Goal: Use online tool/utility: Use online tool/utility

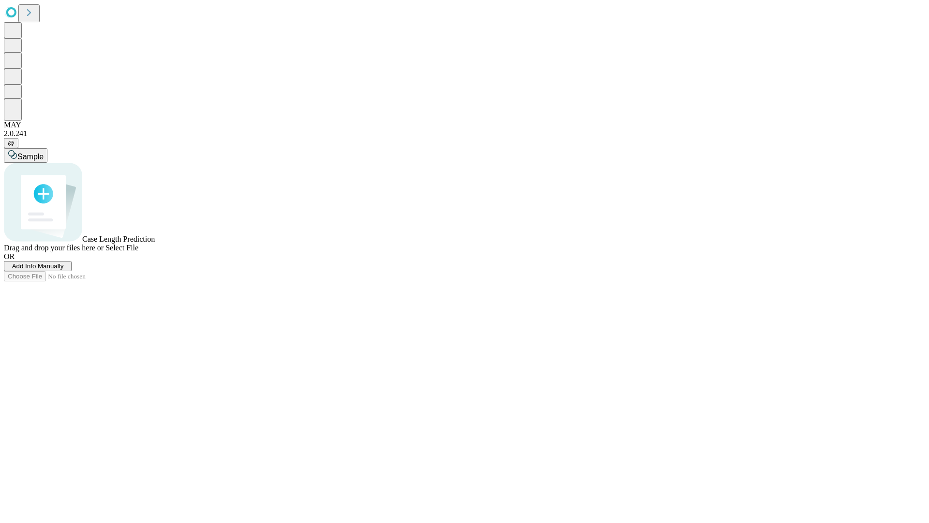
click at [64, 270] on span "Add Info Manually" at bounding box center [38, 265] width 52 height 7
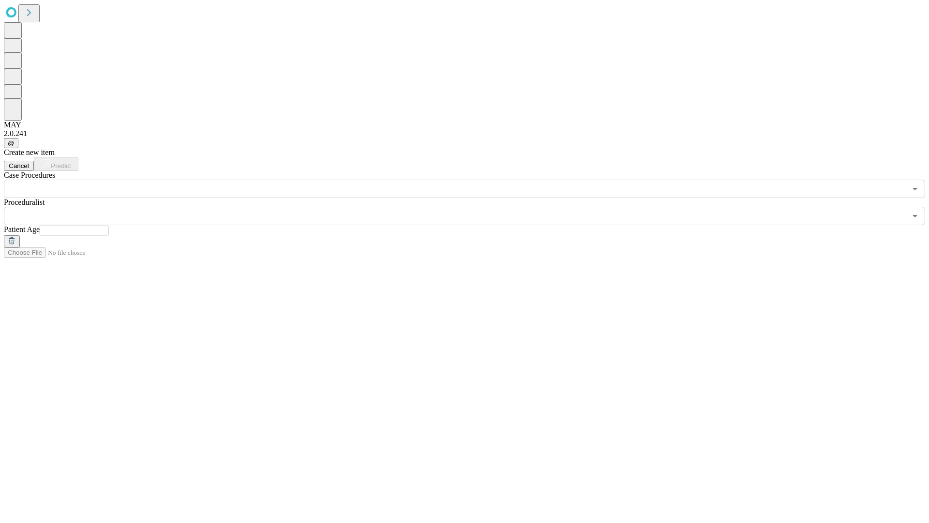
click at [108, 226] on input "text" at bounding box center [74, 231] width 69 height 10
type input "**"
click at [471, 207] on input "text" at bounding box center [455, 216] width 903 height 18
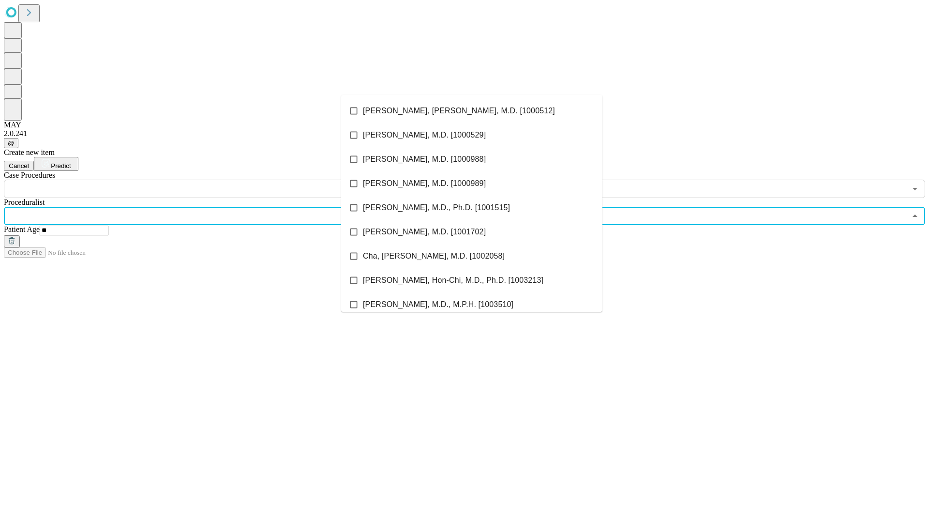
click at [472, 111] on li "[PERSON_NAME], [PERSON_NAME], M.D. [1000512]" at bounding box center [471, 111] width 261 height 24
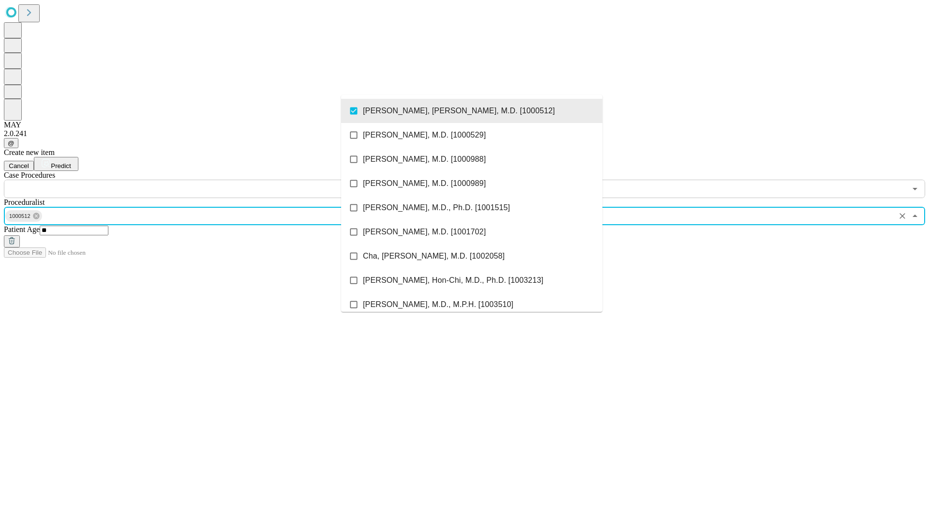
click at [203, 180] on input "text" at bounding box center [455, 189] width 903 height 18
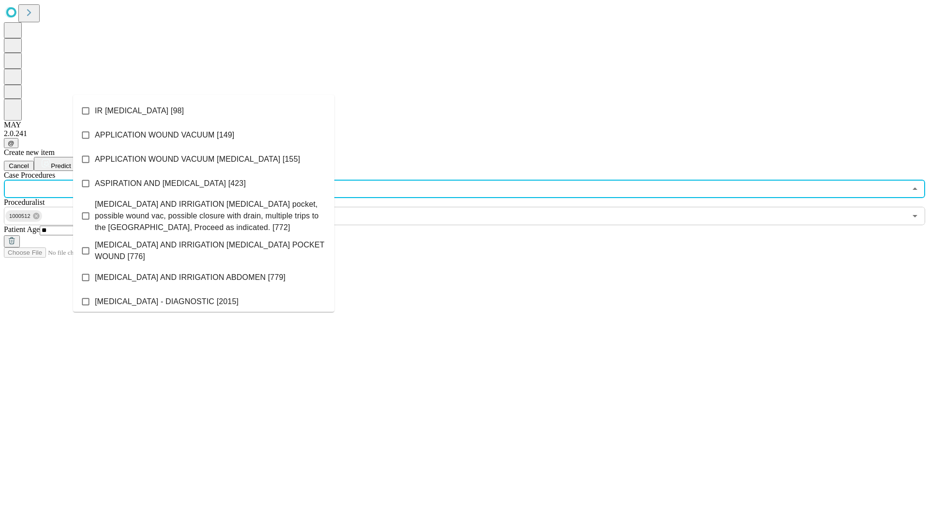
click at [204, 111] on li "IR [MEDICAL_DATA] [98]" at bounding box center [203, 111] width 261 height 24
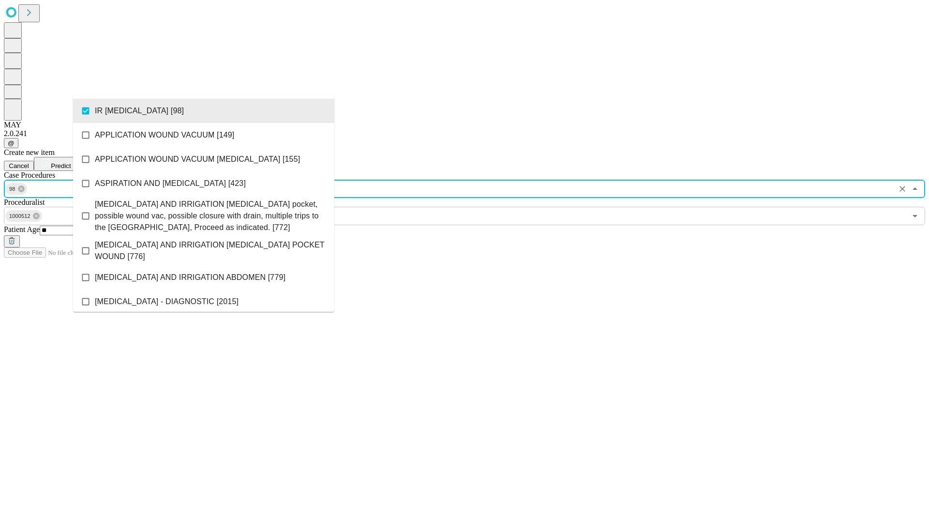
click at [71, 162] on span "Predict" at bounding box center [61, 165] width 20 height 7
